Goal: Information Seeking & Learning: Get advice/opinions

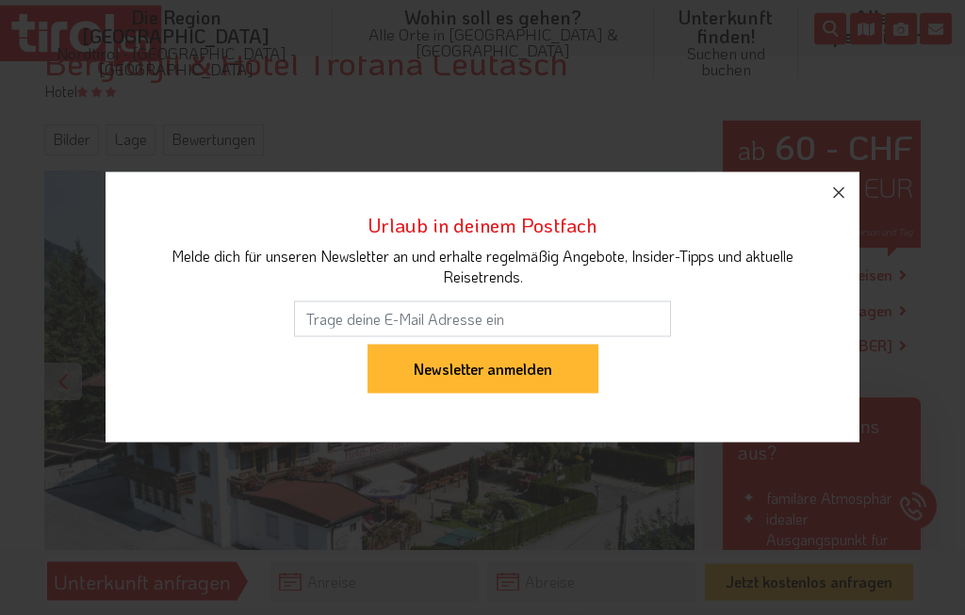
scroll to position [220, 0]
click at [822, 214] on button "button" at bounding box center [838, 192] width 41 height 41
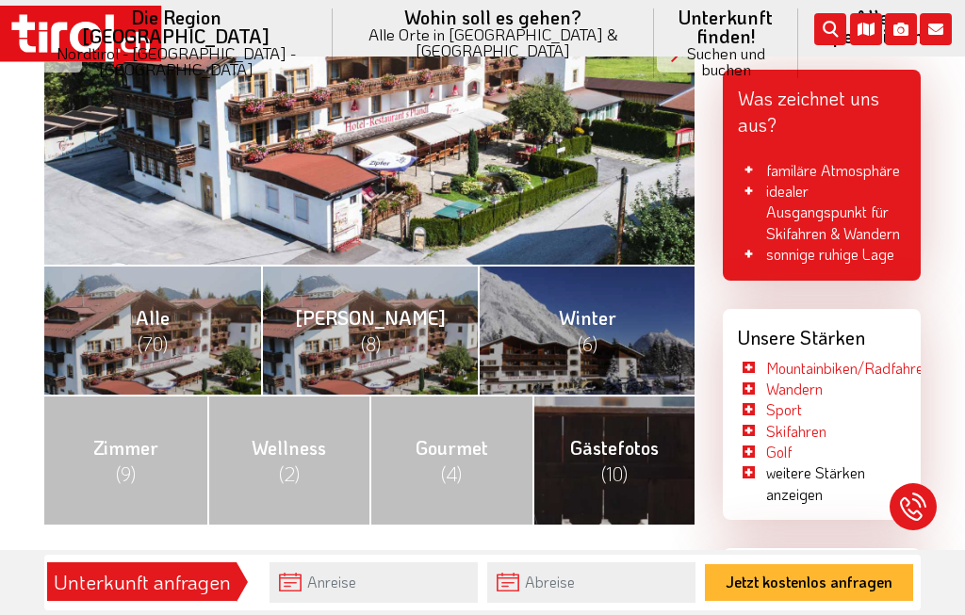
scroll to position [595, 0]
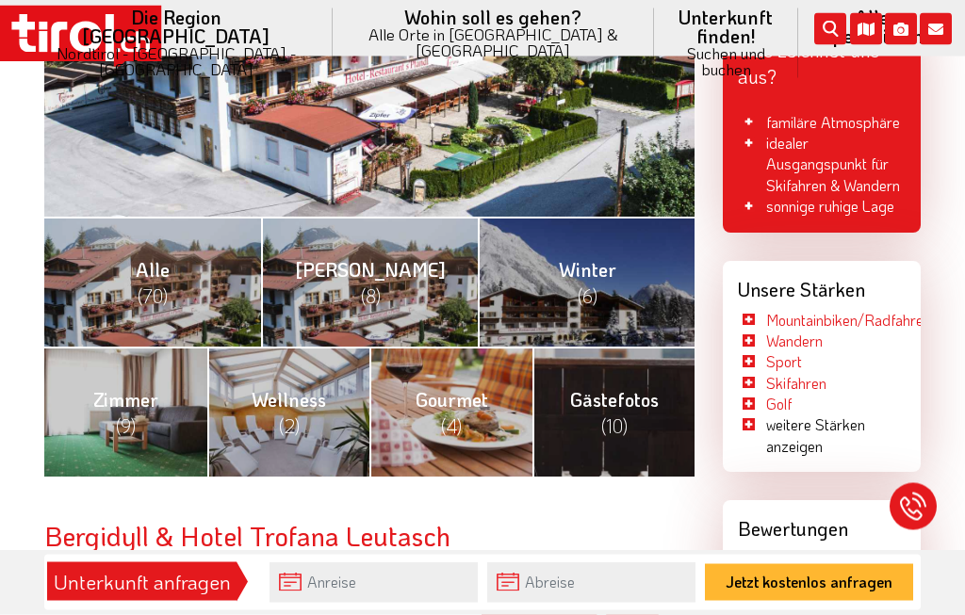
click at [462, 415] on span "(4)" at bounding box center [451, 427] width 21 height 25
click at [619, 414] on span "(10)" at bounding box center [614, 426] width 26 height 25
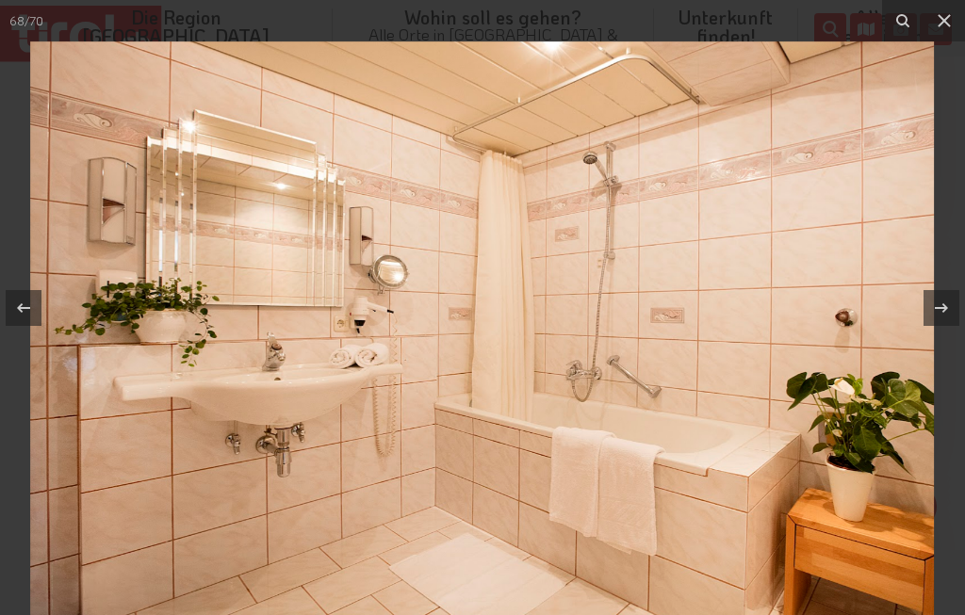
click at [951, 34] on button at bounding box center [944, 20] width 41 height 41
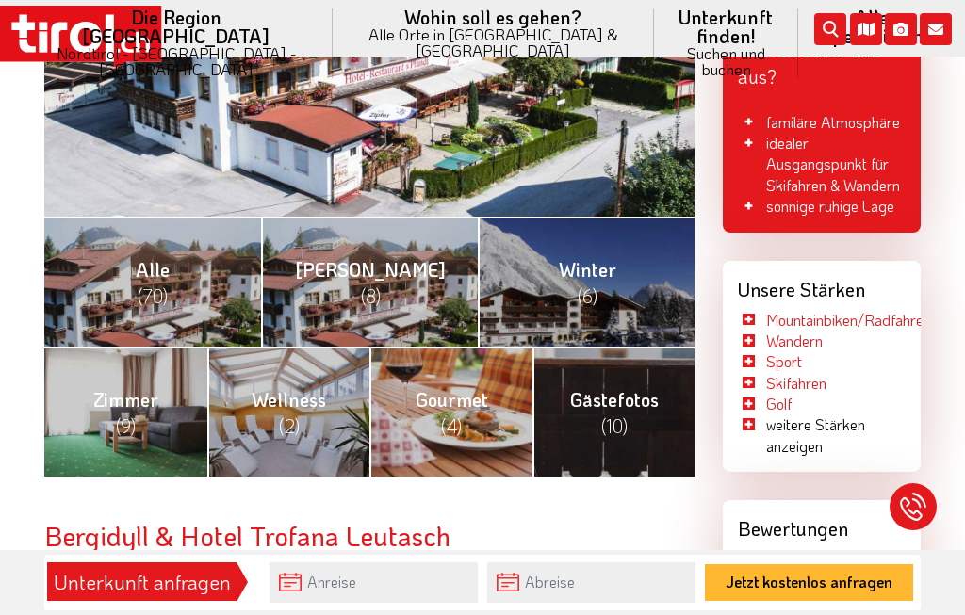
scroll to position [613, 0]
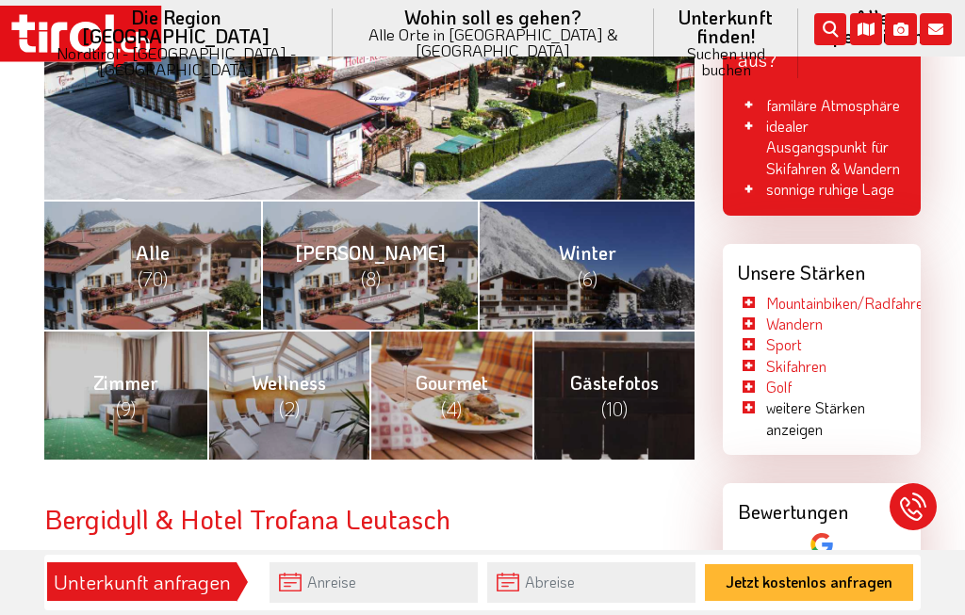
click at [134, 397] on span "(9)" at bounding box center [126, 409] width 20 height 25
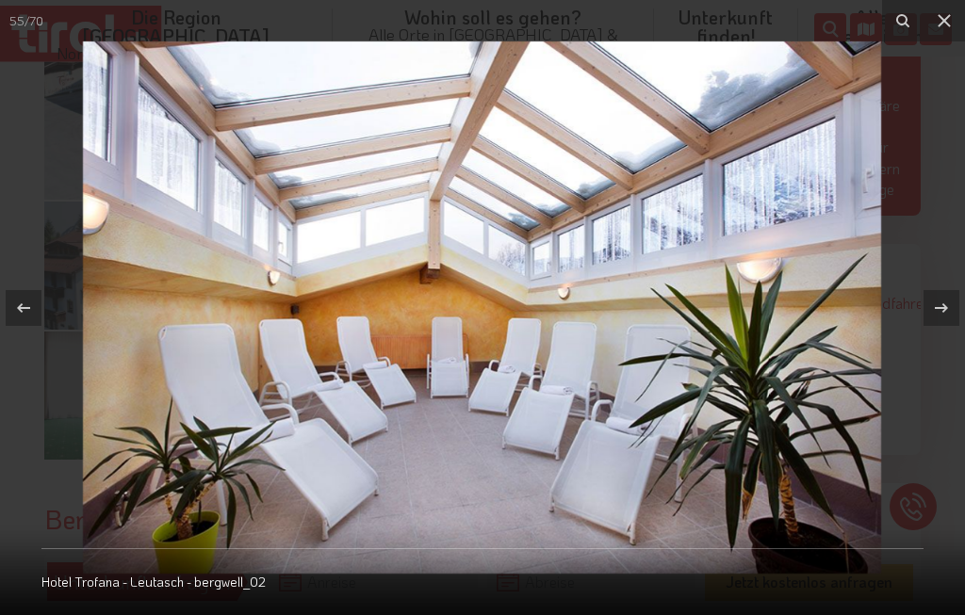
click at [939, 25] on icon at bounding box center [944, 20] width 23 height 23
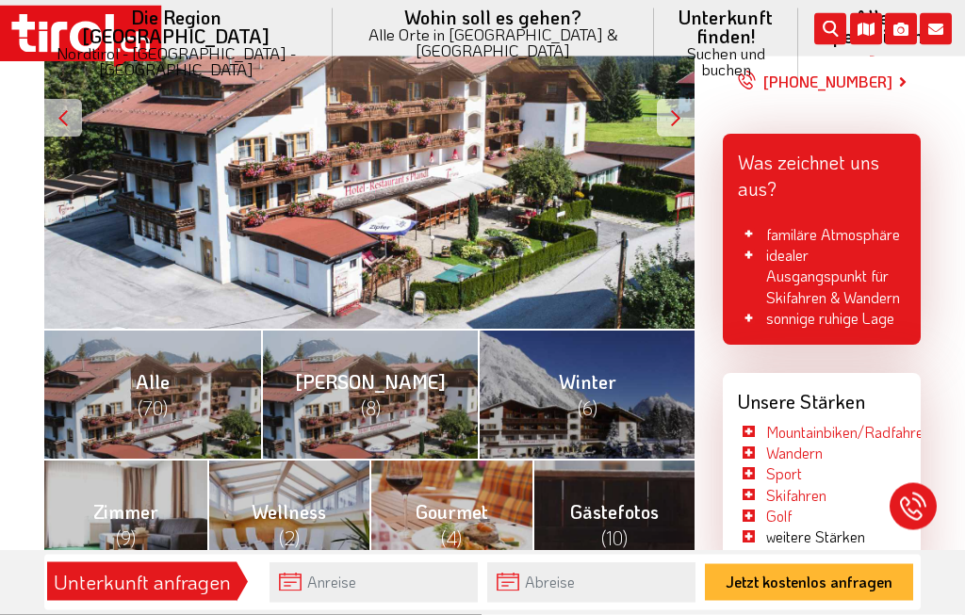
click at [188, 395] on link "Alle (70)" at bounding box center [152, 395] width 217 height 130
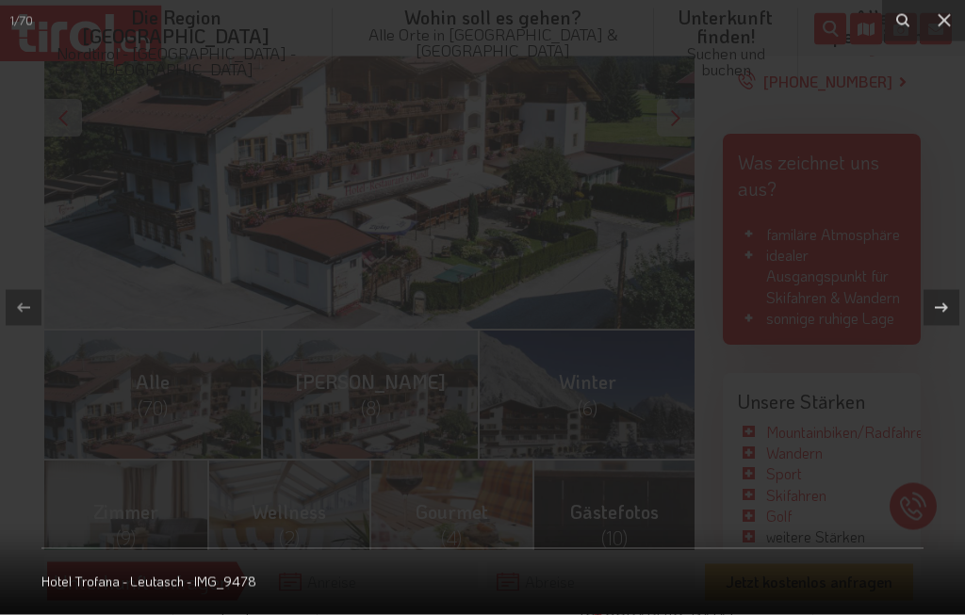
scroll to position [484, 0]
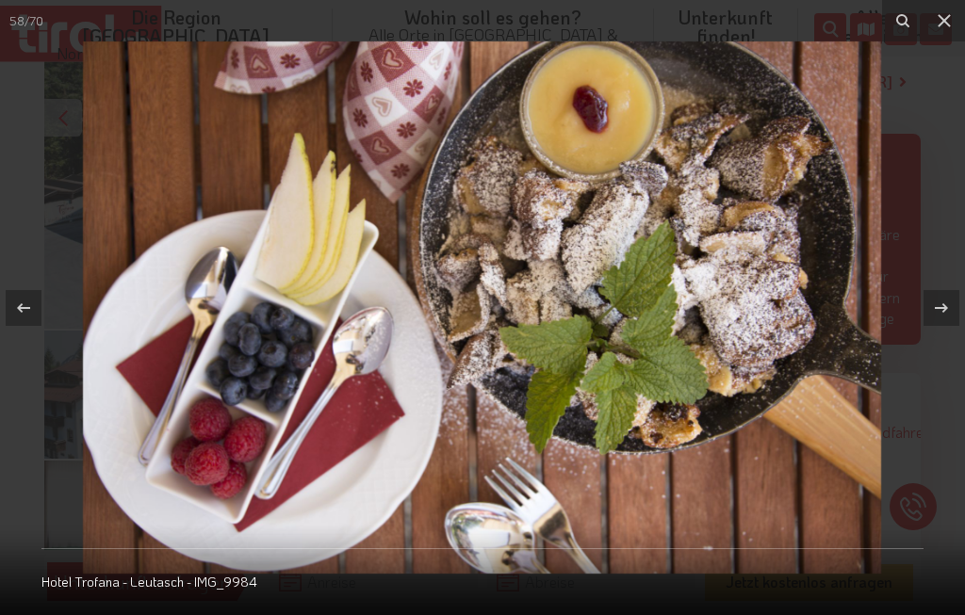
click at [951, 25] on icon at bounding box center [944, 20] width 23 height 23
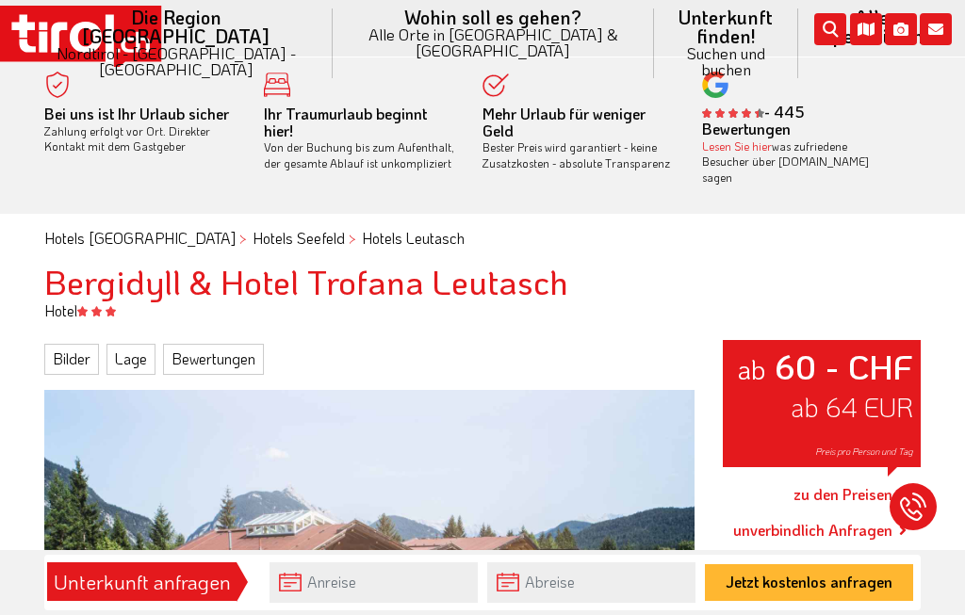
click at [214, 344] on link "Bewertungen" at bounding box center [213, 359] width 101 height 30
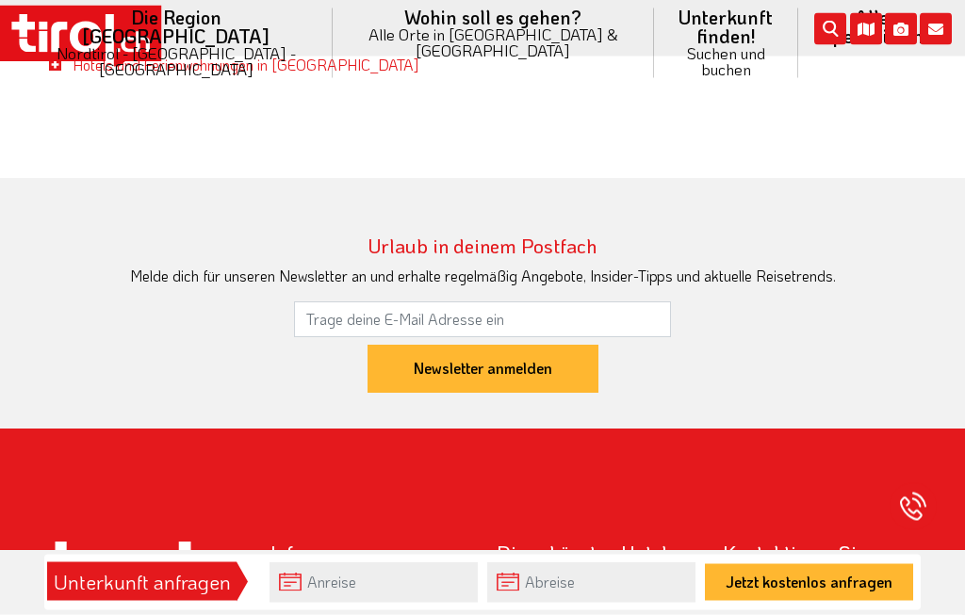
scroll to position [3670, 0]
